Goal: Task Accomplishment & Management: Use online tool/utility

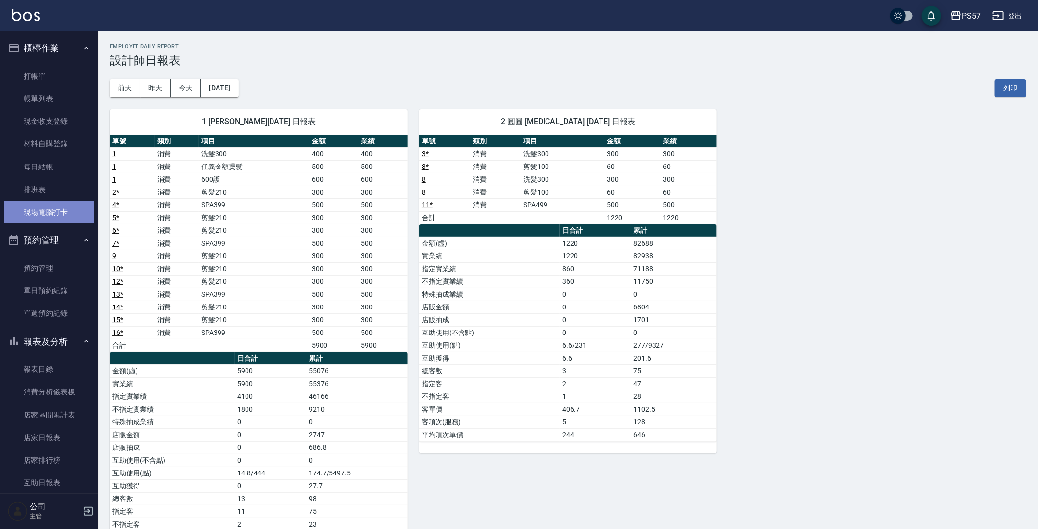
click at [50, 215] on link "現場電腦打卡" at bounding box center [49, 212] width 90 height 23
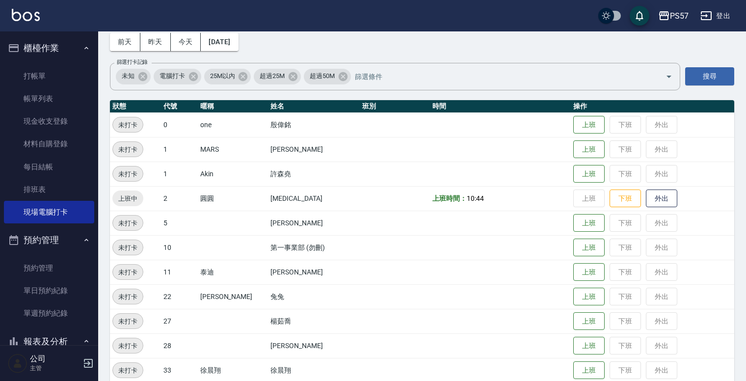
scroll to position [118, 0]
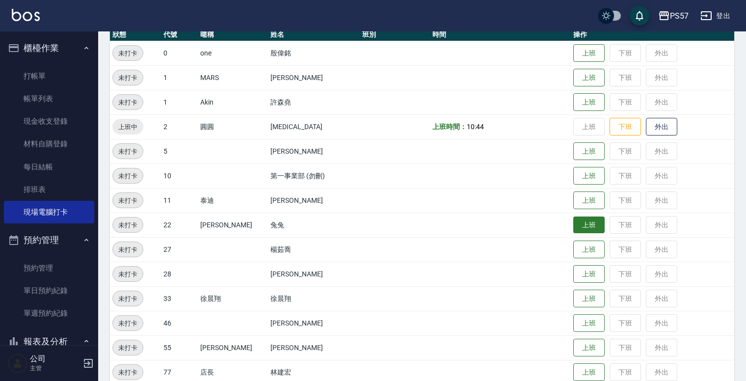
click at [587, 226] on button "上班" at bounding box center [589, 225] width 31 height 17
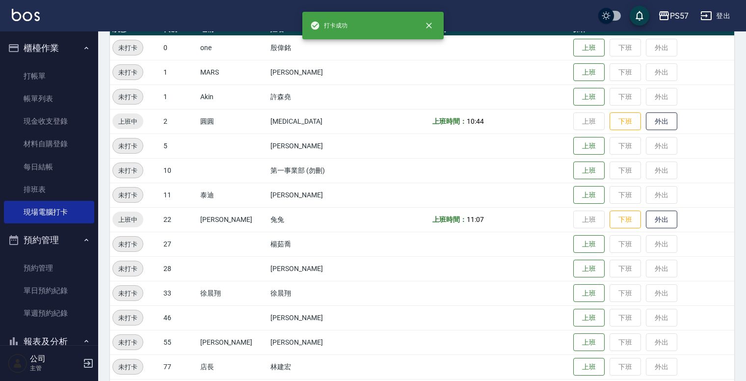
scroll to position [256, 0]
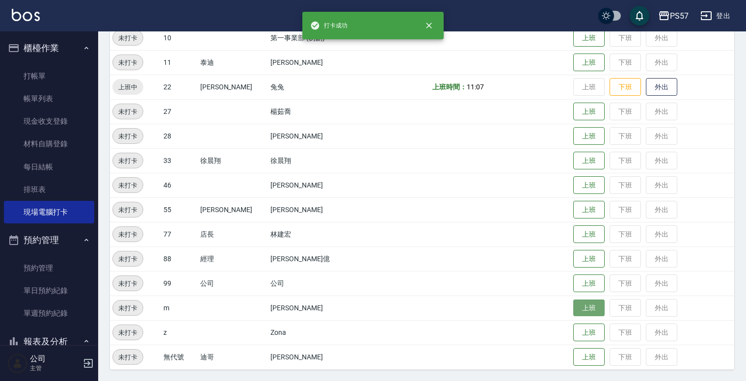
click at [579, 307] on button "上班" at bounding box center [589, 308] width 31 height 17
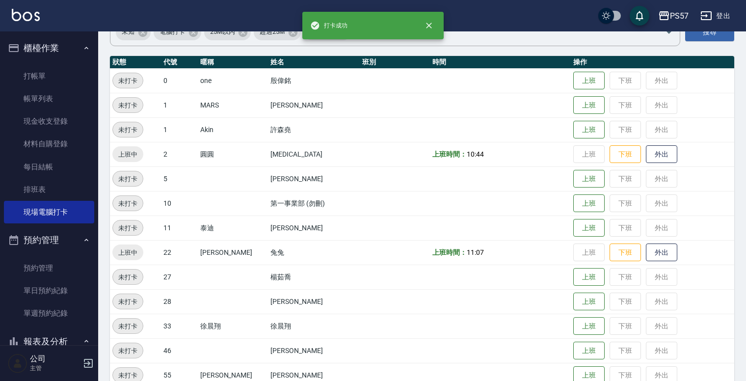
scroll to position [20, 0]
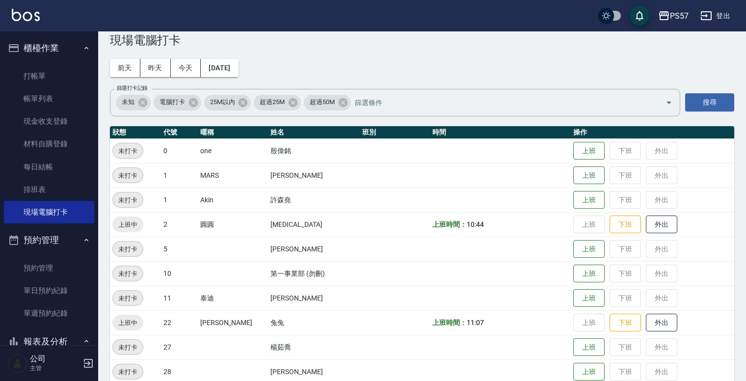
drag, startPoint x: 349, startPoint y: 306, endPoint x: 334, endPoint y: 315, distance: 16.9
click at [336, 314] on tbody "未打卡 0 one [PERSON_NAME] 上班 下班 外出 未打卡 1 MARS [PERSON_NAME]乘 上班 下班 外出 未打卡 1 [PERS…" at bounding box center [422, 371] width 625 height 467
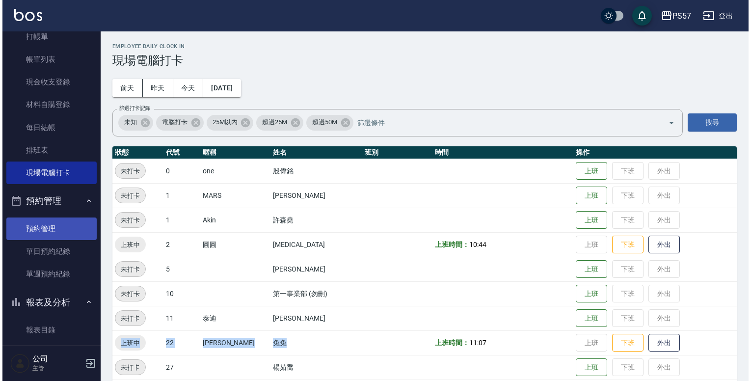
scroll to position [0, 0]
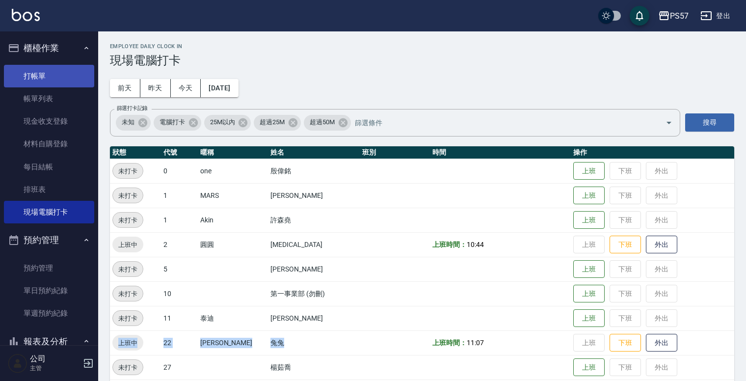
click at [45, 76] on link "打帳單" at bounding box center [49, 76] width 90 height 23
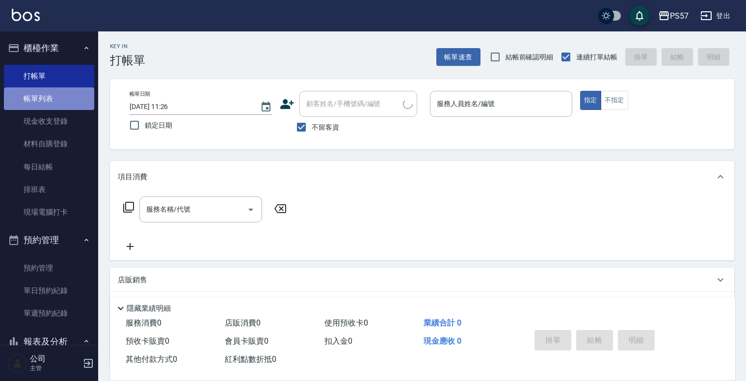
click at [56, 105] on link "帳單列表" at bounding box center [49, 98] width 90 height 23
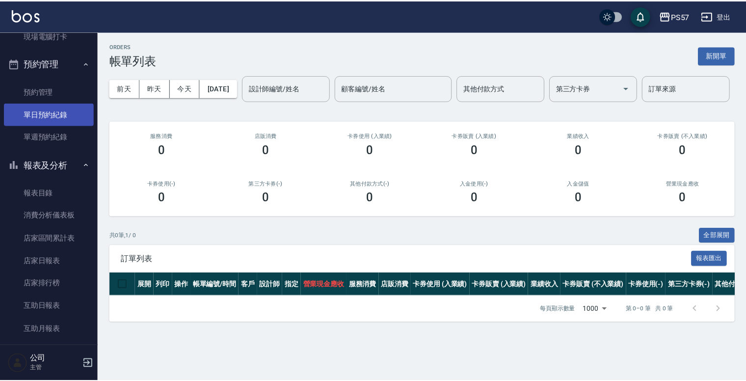
scroll to position [196, 0]
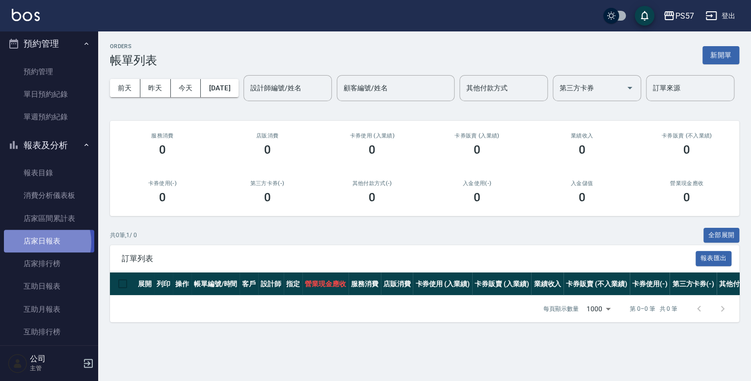
click at [39, 242] on link "店家日報表" at bounding box center [49, 241] width 90 height 23
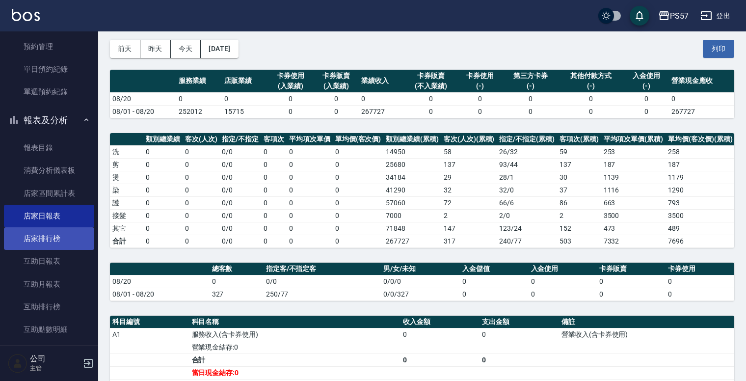
scroll to position [236, 0]
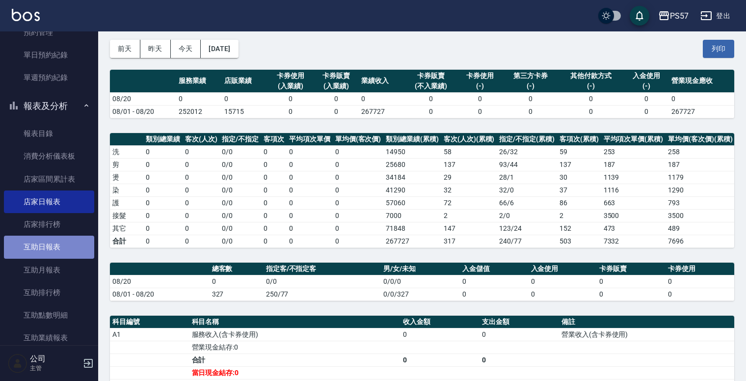
click at [74, 249] on link "互助日報表" at bounding box center [49, 247] width 90 height 23
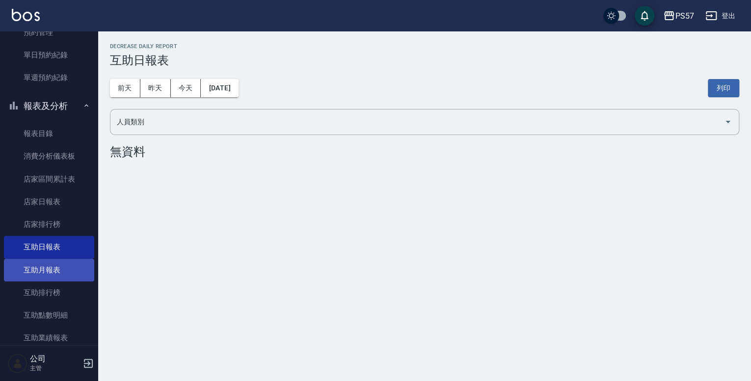
click at [64, 277] on link "互助月報表" at bounding box center [49, 270] width 90 height 23
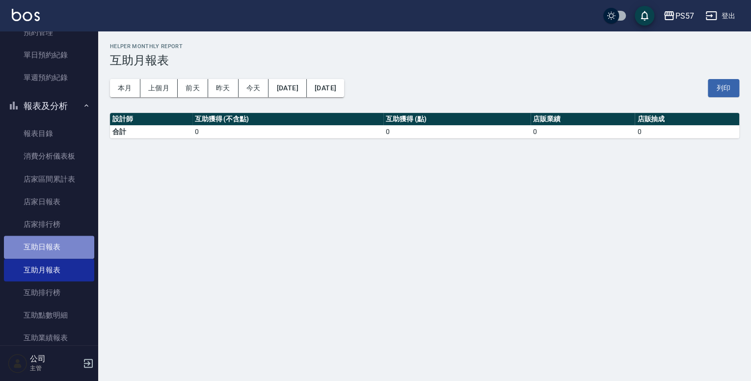
click at [65, 251] on link "互助日報表" at bounding box center [49, 247] width 90 height 23
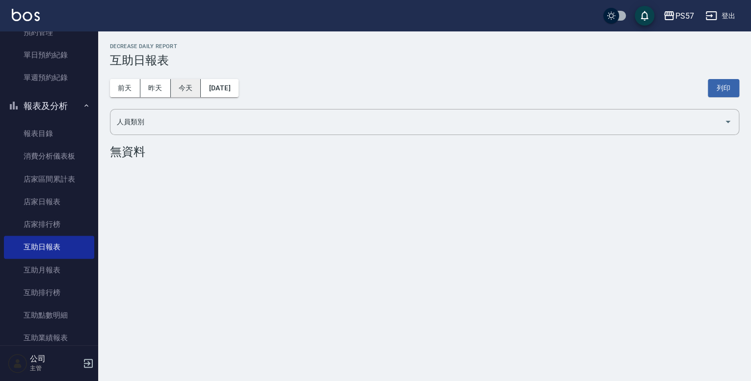
click at [180, 89] on button "今天" at bounding box center [186, 88] width 30 height 18
click at [155, 94] on button "昨天" at bounding box center [155, 88] width 30 height 18
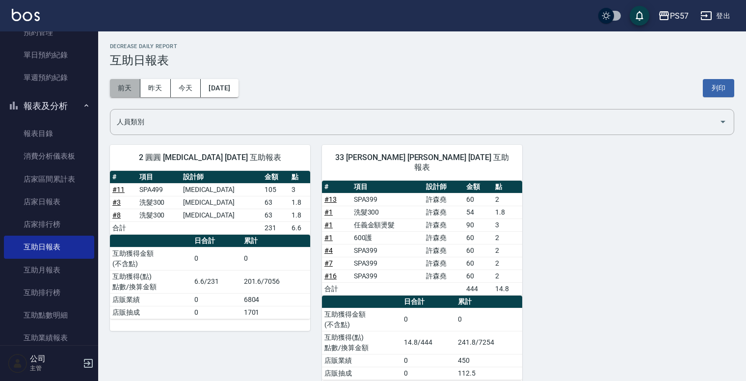
click at [129, 91] on button "前天" at bounding box center [125, 88] width 30 height 18
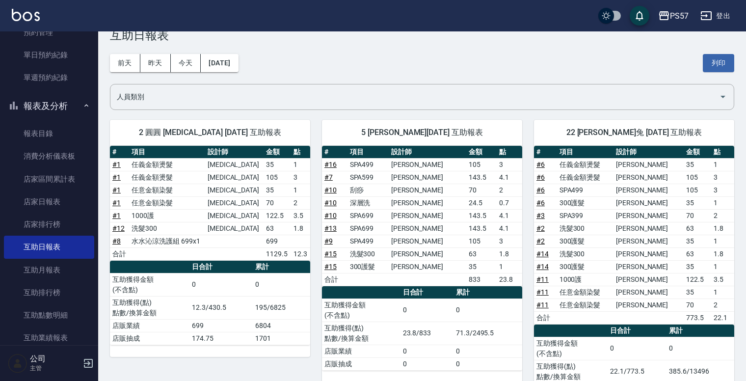
scroll to position [39, 0]
